Goal: Find contact information: Find contact information

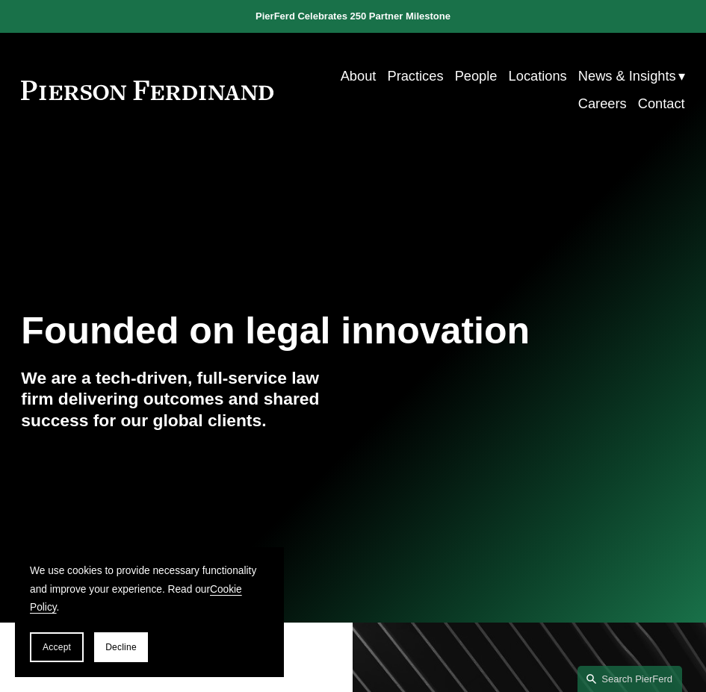
click at [465, 73] on link "People" at bounding box center [476, 77] width 43 height 28
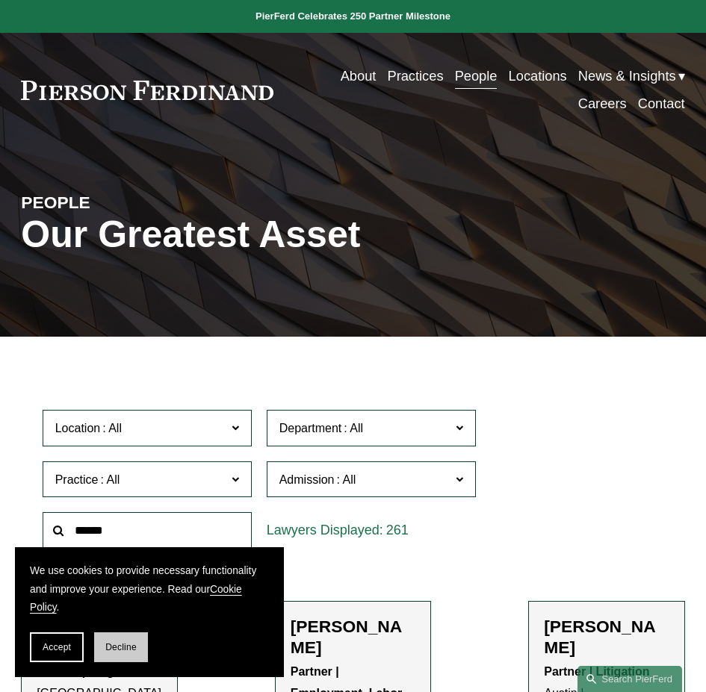
click at [110, 650] on span "Decline" at bounding box center [120, 647] width 31 height 10
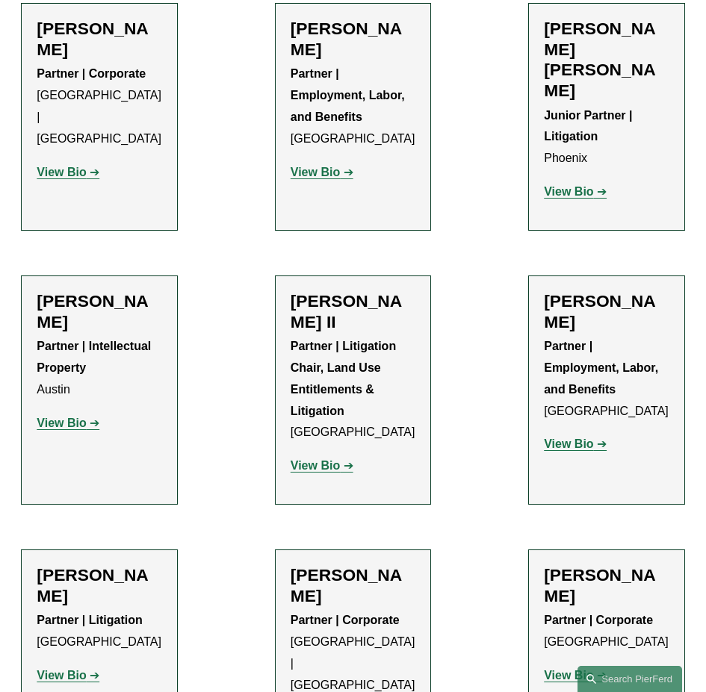
scroll to position [1622, 0]
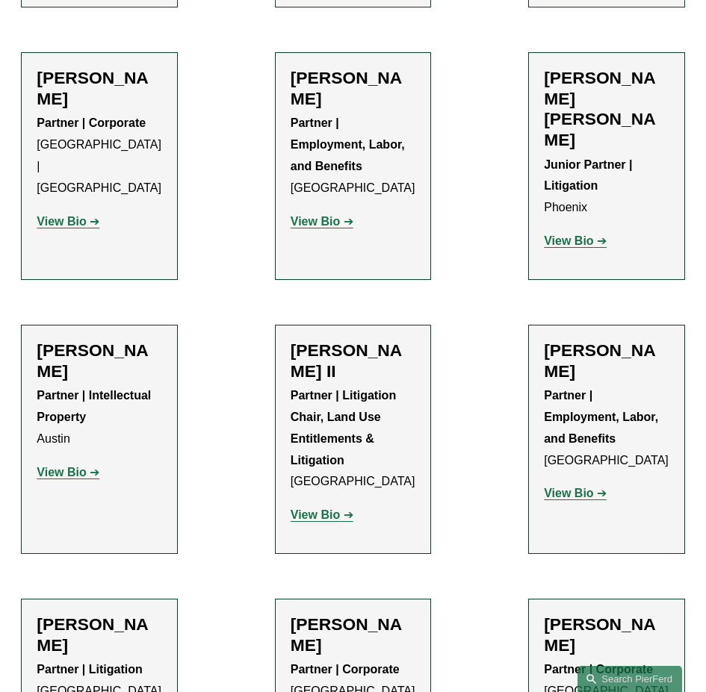
click at [52, 466] on strong "View Bio" at bounding box center [61, 472] width 49 height 13
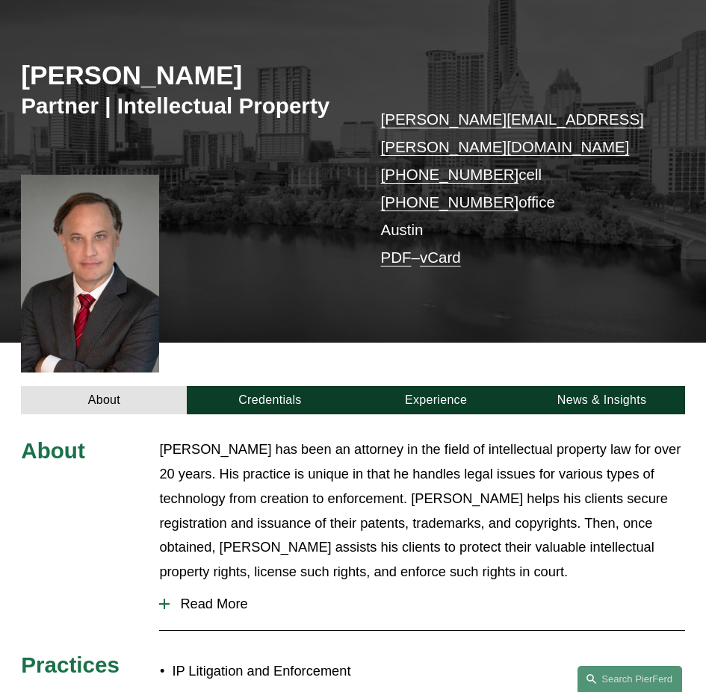
scroll to position [132, 0]
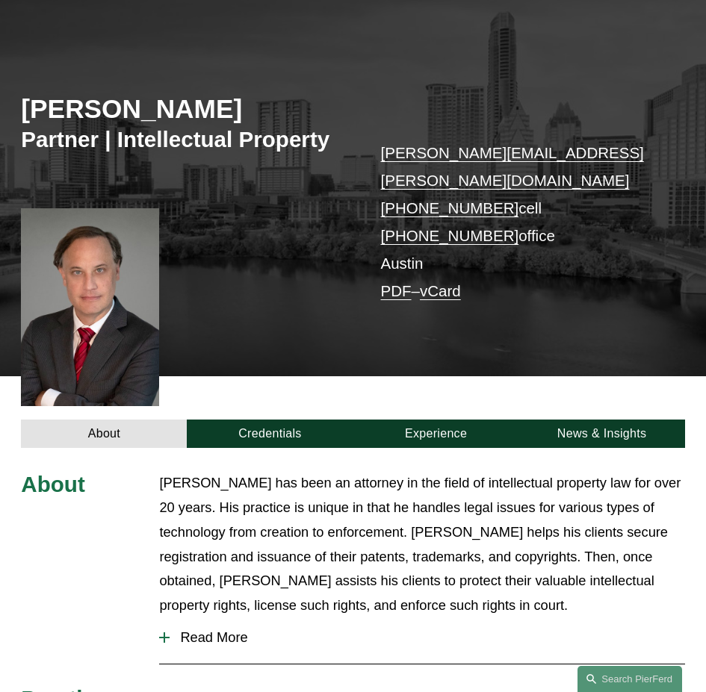
click at [198, 629] on span "Read More" at bounding box center [426, 637] width 514 height 16
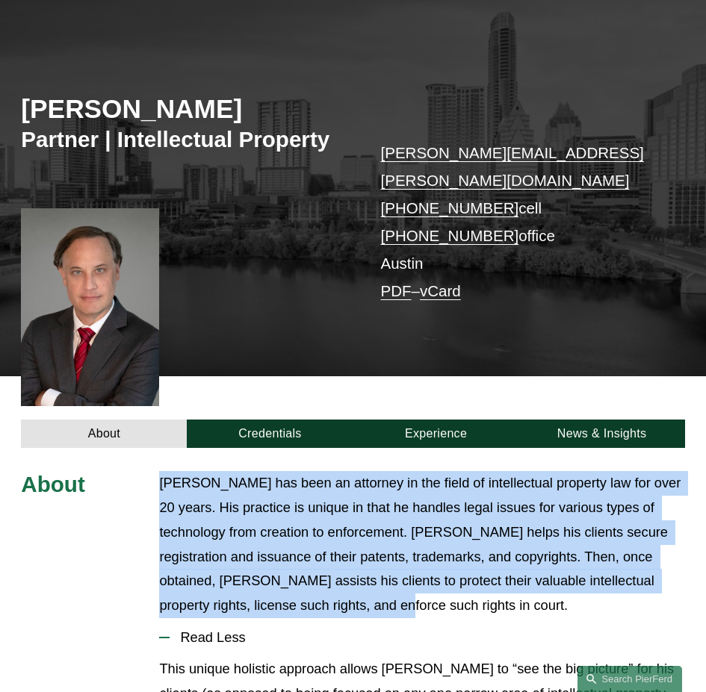
drag, startPoint x: 161, startPoint y: 458, endPoint x: 379, endPoint y: 585, distance: 252.3
click at [379, 585] on p "Ryan has been an attorney in the field of intellectual property law for over 20…" at bounding box center [421, 544] width 525 height 147
copy p "Ryan has been an attorney in the field of intellectual property law for over 20…"
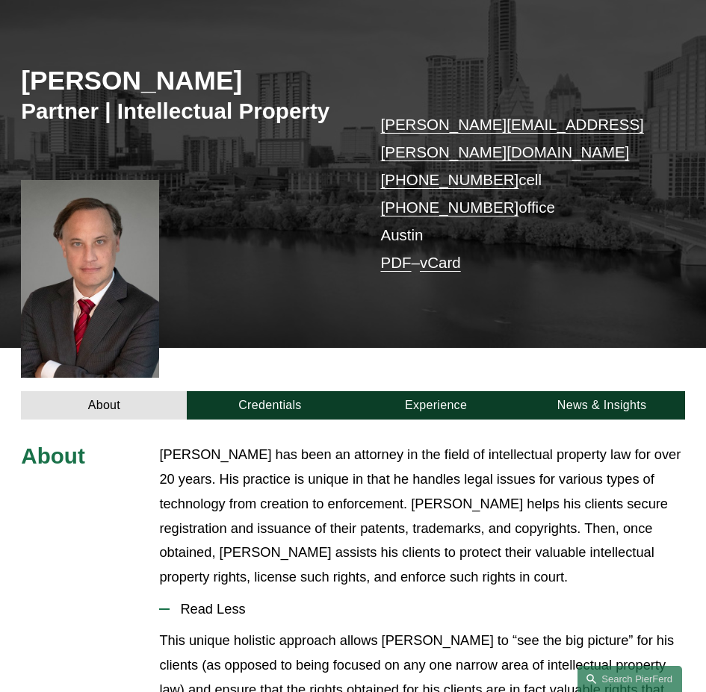
scroll to position [119, 0]
